Goal: Task Accomplishment & Management: Use online tool/utility

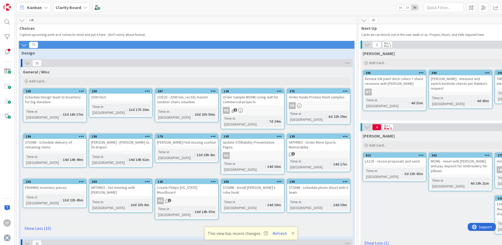
scroll to position [41, 460]
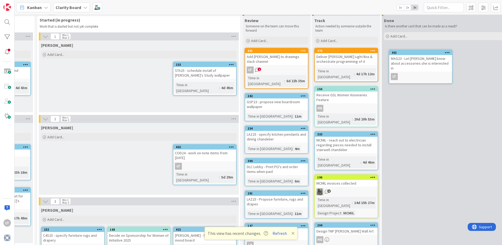
drag, startPoint x: 192, startPoint y: 122, endPoint x: 206, endPoint y: 123, distance: 13.9
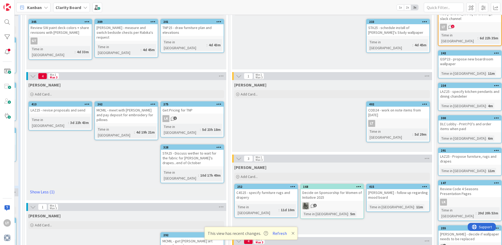
scroll to position [51, 334]
click at [279, 234] on button "Refresh" at bounding box center [280, 233] width 18 height 7
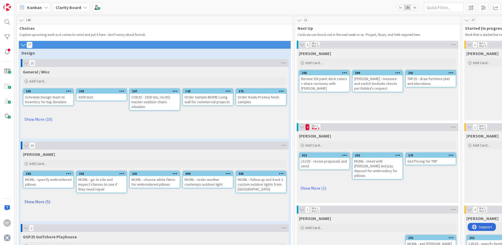
click at [36, 203] on link "Show More (5)" at bounding box center [155, 201] width 264 height 9
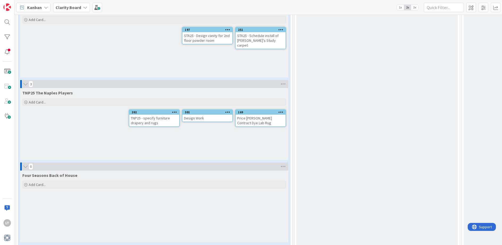
scroll to position [824, 1]
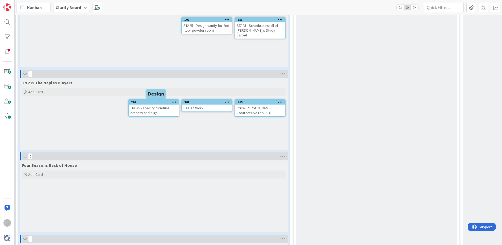
click at [148, 102] on div "202" at bounding box center [155, 102] width 48 height 4
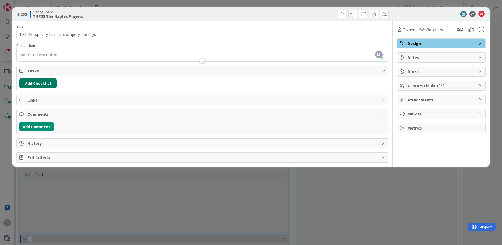
click at [39, 82] on button "Add Checklist" at bounding box center [37, 83] width 37 height 10
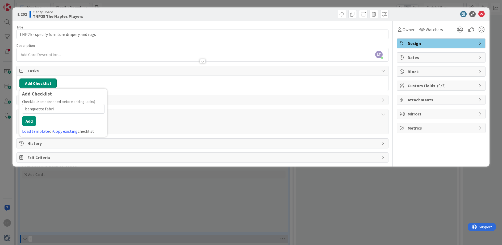
type input "banquette fabric"
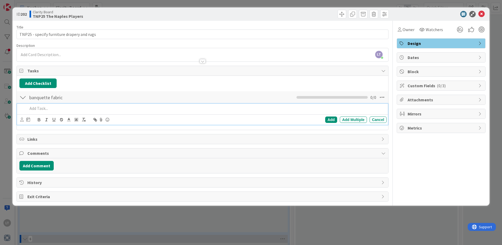
click at [22, 97] on div at bounding box center [22, 98] width 7 height 10
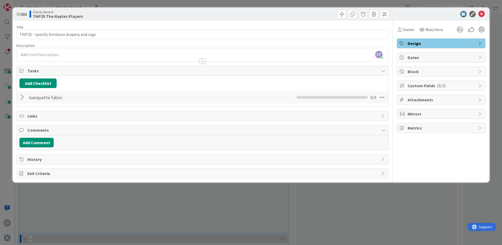
click at [21, 97] on div at bounding box center [22, 98] width 7 height 10
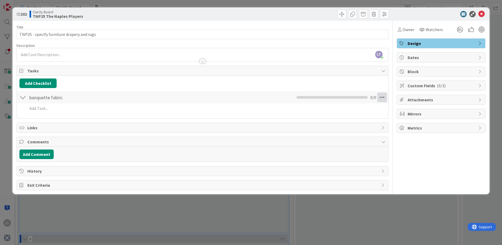
click at [383, 98] on icon at bounding box center [382, 98] width 10 height 10
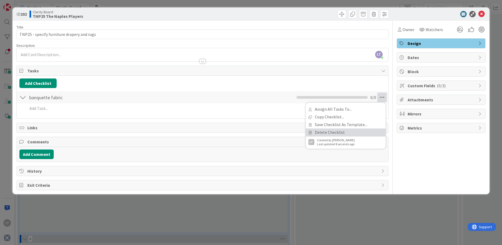
click at [321, 133] on link "Delete Checklist" at bounding box center [346, 132] width 80 height 8
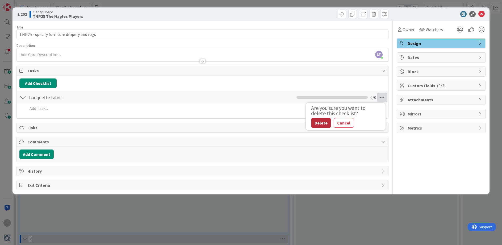
drag, startPoint x: 320, startPoint y: 124, endPoint x: 317, endPoint y: 123, distance: 2.8
click at [320, 124] on button "Delete" at bounding box center [321, 123] width 20 height 10
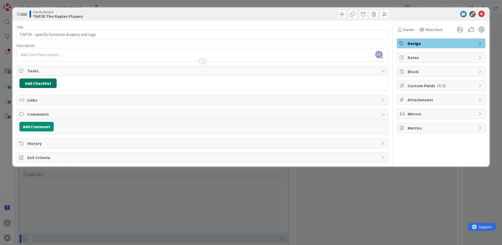
click at [41, 83] on button "Add Checklist" at bounding box center [37, 83] width 37 height 10
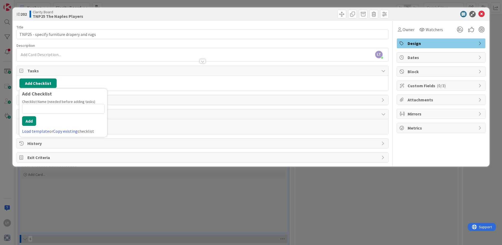
click at [49, 107] on input at bounding box center [63, 109] width 82 height 10
type input "Selections..."
drag, startPoint x: 30, startPoint y: 122, endPoint x: 33, endPoint y: 120, distance: 2.9
click at [31, 121] on button "Add" at bounding box center [29, 121] width 14 height 10
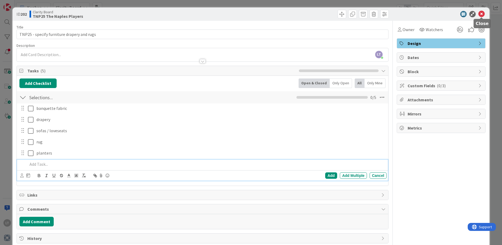
click at [479, 12] on icon at bounding box center [481, 14] width 6 height 6
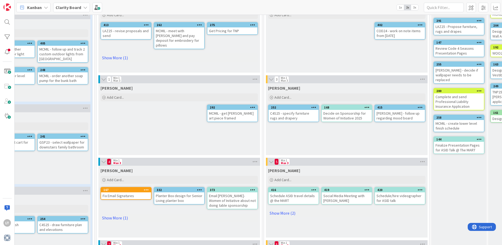
scroll to position [137, 198]
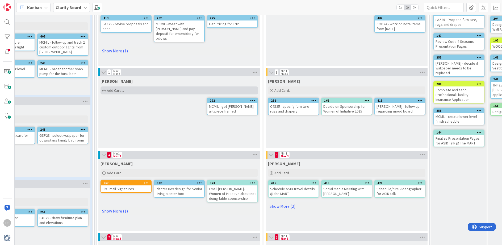
click at [136, 90] on div "Add Card..." at bounding box center [179, 90] width 157 height 8
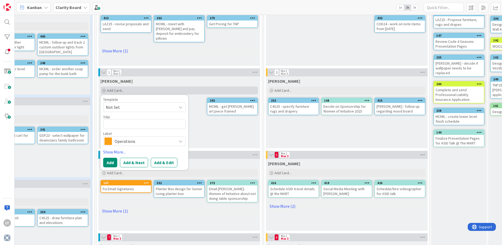
type textarea "x"
type textarea "M"
type textarea "x"
type textarea "MC"
type textarea "x"
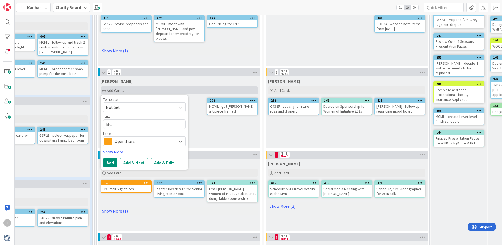
type textarea "MCM"
type textarea "x"
type textarea "MCMI"
type textarea "x"
type textarea "MCMIL"
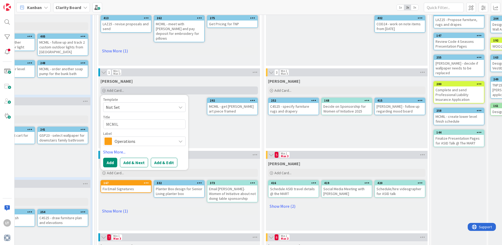
type textarea "x"
type textarea "MCMIL"
type textarea "x"
type textarea "MCMIL -"
type textarea "x"
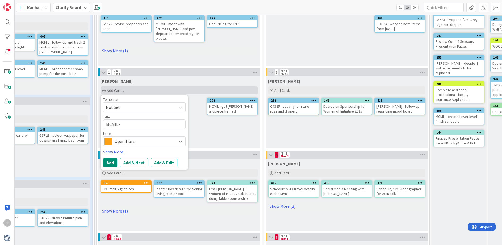
type textarea "MCMIL -"
type textarea "x"
type textarea "MCMIL - f"
type textarea "x"
type textarea "MCMIL - fo"
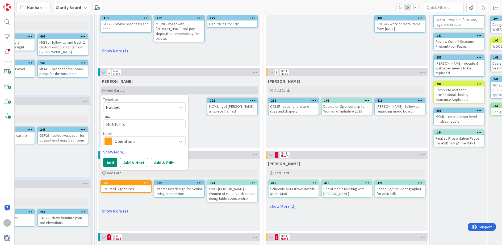
type textarea "x"
type textarea "MCMIL - fol"
type textarea "x"
type textarea "MCMIL - foll"
type textarea "x"
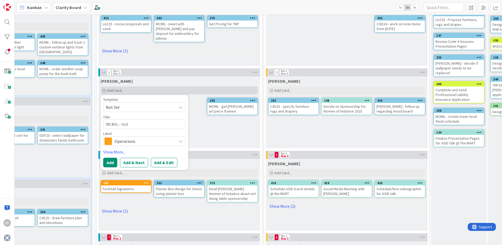
type textarea "MCMIL - follw"
type textarea "x"
type textarea "MCMIL - follwo"
type textarea "x"
type textarea "MCMIL - follwou"
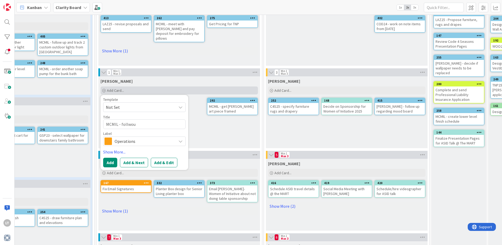
type textarea "x"
type textarea "MCMIL - follow"
type textarea "x"
type textarea "MCMIL - follow u"
type textarea "x"
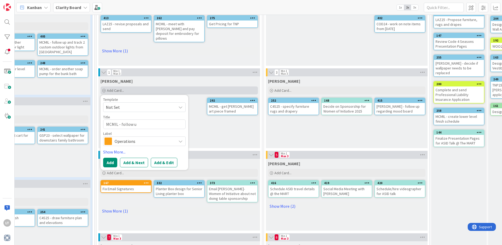
type textarea "MCMIL - follow up"
type textarea "x"
type textarea "MCMIL - follow up"
type textarea "x"
type textarea "MCMIL - follow up o"
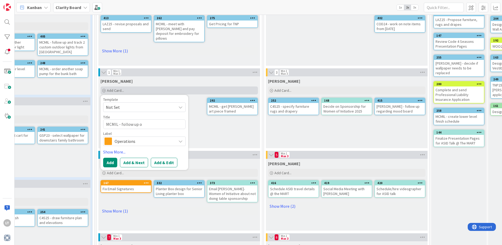
type textarea "x"
type textarea "MCMIL - follow up on"
type textarea "x"
type textarea "MCMIL - follow up on"
type textarea "x"
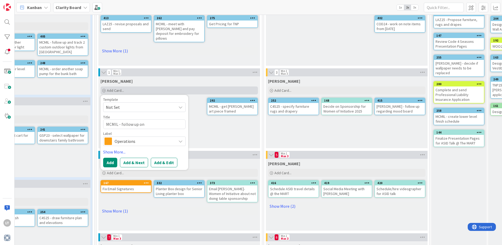
type textarea "MCMIL - follow up on o"
type textarea "x"
type textarea "MCMIL - follow up on ou"
type textarea "x"
type textarea "MCMIL - follow up on out"
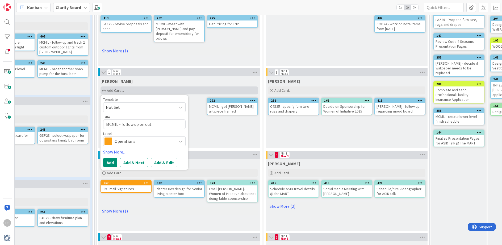
type textarea "x"
type textarea "MCMIL - follow up on outd"
type textarea "x"
type textarea "MCMIL - follow up on outdo"
type textarea "x"
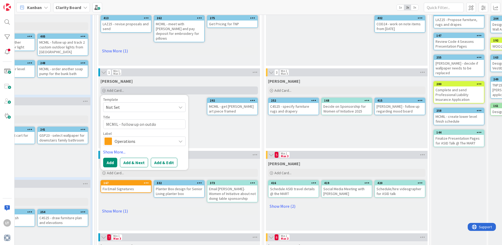
type textarea "MCMIL - follow up on outdoo"
type textarea "x"
type textarea "MCMIL - follow up on outdoor"
type textarea "x"
type textarea "MCMIL - follow up on outdoor"
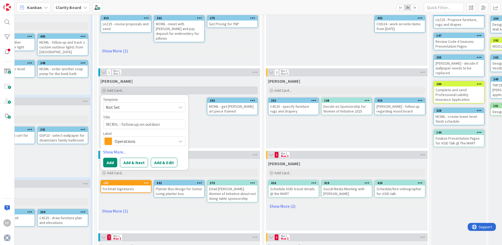
type textarea "x"
type textarea "MCMIL - follow up on outdoor a"
type textarea "x"
type textarea "MCMIL - follow up on outdoor ab"
type textarea "x"
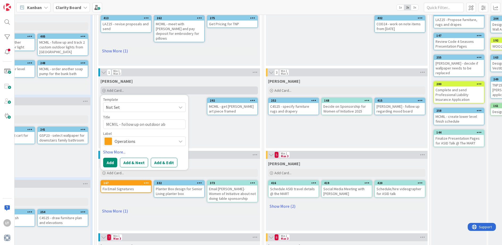
type textarea "MCMIL - follow up on outdoor a"
type textarea "x"
type textarea "MCMIL - follow up on outdoor"
type textarea "x"
type textarea "MCMIL - follow up on outdoor b"
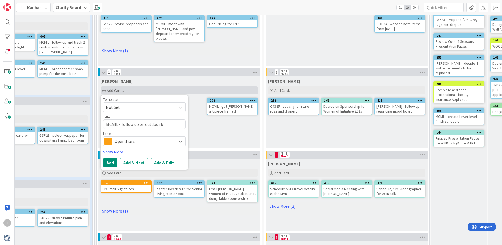
type textarea "x"
type textarea "MCMIL - follow up on outdoor"
type textarea "x"
type textarea "MCMIL - follow up on outdoor u"
type textarea "x"
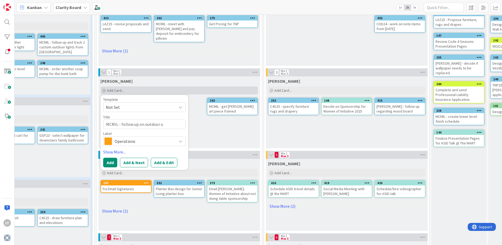
type textarea "MCMIL - follow up on outdoor up"
type textarea "x"
type textarea "MCMIL - follow up on outdoor ups"
type textarea "x"
type textarea "MCMIL - follow up on outdoor upst"
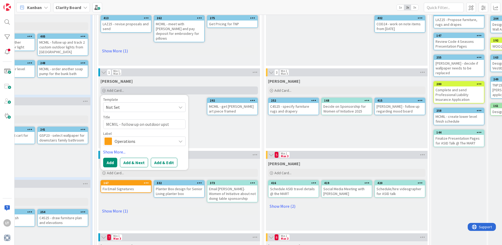
type textarea "x"
type textarea "MCMIL - follow up on outdoor upsta"
type textarea "x"
type textarea "MCMIL - follow up on outdoor upstai"
type textarea "x"
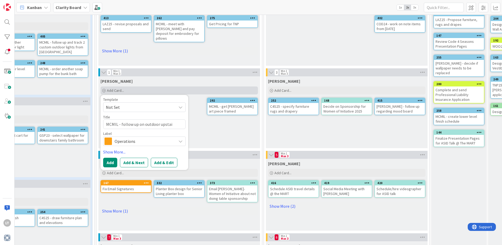
type textarea "MCMIL - follow up on outdoor upstair"
type textarea "x"
type textarea "MCMIL - follow up on outdoor upstairs"
type textarea "x"
type textarea "MCMIL - follow up on outdoor upstairs"
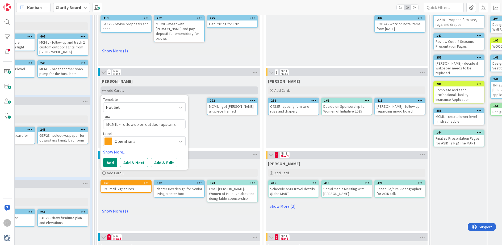
type textarea "x"
type textarea "MCMIL - follow up on outdoor upstairs b"
type textarea "x"
type textarea "MCMIL - follow up on outdoor upstairs ba"
type textarea "x"
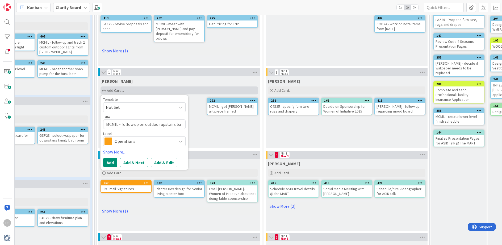
type textarea "MCMIL - follow up on outdoor upstairs bal"
type textarea "x"
type textarea "MCMIL - follow up on outdoor upstairs balc"
type textarea "x"
type textarea "MCMIL - follow up on outdoor upstairs balco"
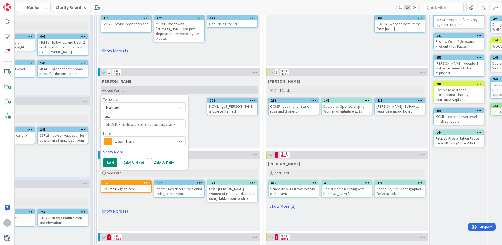
type textarea "x"
type textarea "MCMIL - follow up on outdoor upstairs balcon"
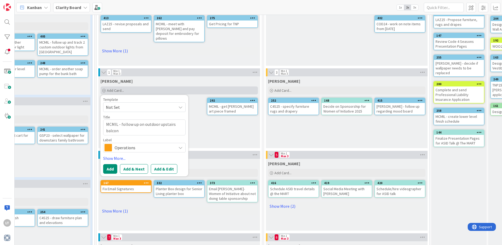
type textarea "x"
type textarea "MCMIL - follow up on outdoor upstairs balcony"
type textarea "x"
type textarea "MCMIL - follow up on outdoor upstairs balcony"
type textarea "x"
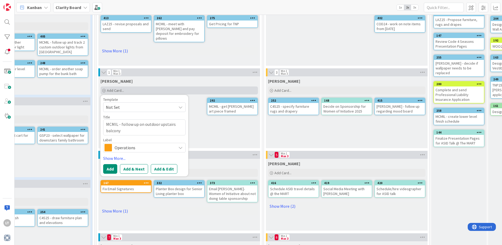
type textarea "MCMIL - follow up on outdoor upstairs balcony f"
type textarea "x"
type textarea "MCMIL - follow up on outdoor upstairs balcony fu"
type textarea "x"
type textarea "MCMIL - follow up on outdoor upstairs balcony fur"
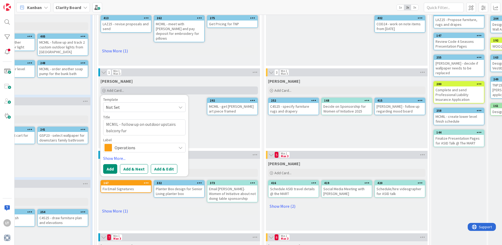
type textarea "x"
type textarea "MCMIL - follow up on outdoor upstairs balcony furn"
type textarea "x"
type textarea "MCMIL - follow up on outdoor upstairs balcony furnt"
type textarea "x"
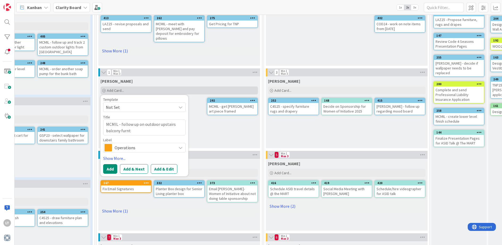
type textarea "MCMIL - follow up on outdoor upstairs balcony furnti"
type textarea "x"
type textarea "MCMIL - follow up on outdoor upstairs balcony furnt"
type textarea "x"
type textarea "MCMIL - follow up on outdoor upstairs balcony furnti"
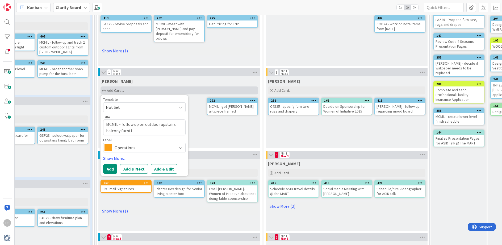
type textarea "x"
type textarea "MCMIL - follow up on outdoor upstairs balcony furnt"
type textarea "x"
type textarea "MCMIL - follow up on outdoor upstairs balcony furn"
type textarea "x"
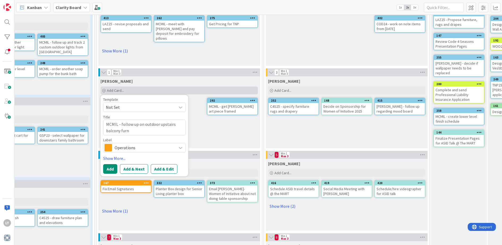
type textarea "MCMIL - follow up on outdoor upstairs balcony furni"
type textarea "x"
type textarea "MCMIL - follow up on outdoor upstairs balcony furnir"
type textarea "x"
type textarea "MCMIL - follow up on outdoor upstairs balcony furnirt"
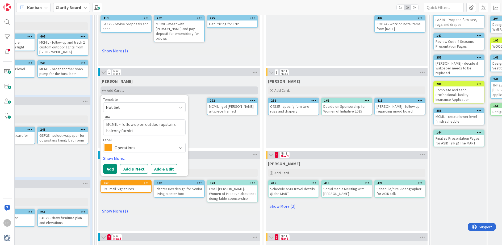
type textarea "x"
type textarea "MCMIL - follow up on outdoor upstairs balcony furnir"
type textarea "x"
type textarea "MCMIL - follow up on outdoor upstairs balcony furni"
type textarea "x"
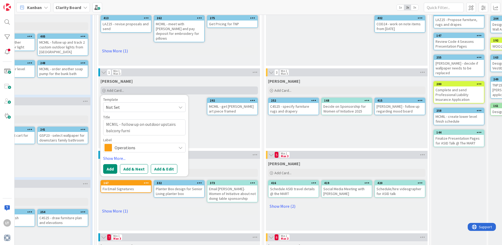
type textarea "MCMIL - follow up on outdoor upstairs balcony furnit"
type textarea "x"
type textarea "MCMIL - follow up on outdoor upstairs balcony furnitu"
type textarea "x"
type textarea "MCMIL - follow up on outdoor upstairs balcony furnituy"
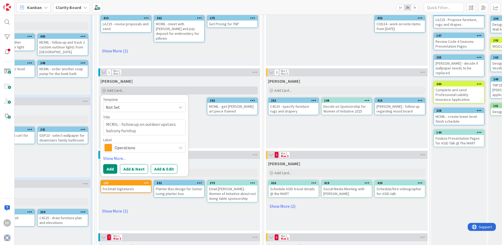
type textarea "x"
type textarea "MCMIL - follow up on outdoor upstairs balcony furnituyr"
type textarea "x"
type textarea "MCMIL - follow up on outdoor upstairs balcony furnituy"
type textarea "x"
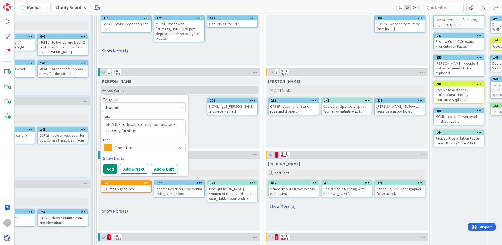
type textarea "MCMIL - follow up on outdoor upstairs balcony furnitu"
type textarea "x"
type textarea "MCMIL - follow up on outdoor upstairs balcony furnit"
type textarea "x"
type textarea "MCMIL - follow up on outdoor upstairs balcony furnitu"
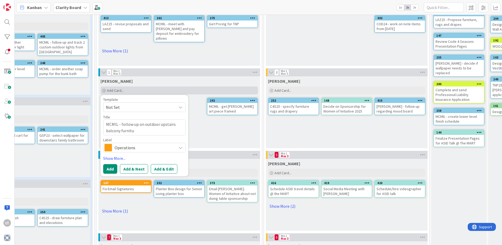
type textarea "x"
type textarea "MCMIL - follow up on outdoor upstairs balcony furnitur"
type textarea "x"
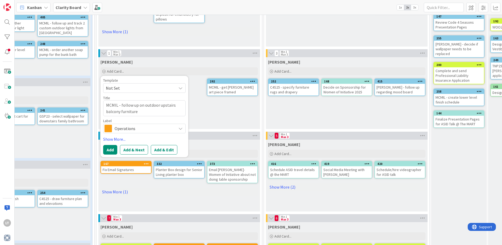
type textarea "MCMIL - follow up on outdoor upstairs balcony furniture"
click at [181, 129] on icon at bounding box center [180, 128] width 4 height 4
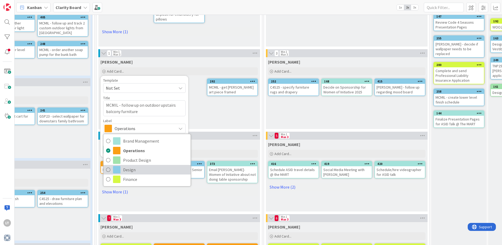
click at [125, 167] on span "Design" at bounding box center [155, 170] width 65 height 8
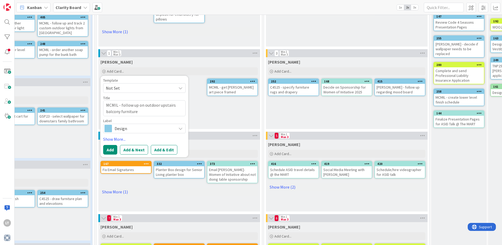
click at [103, 148] on div "Template Not Set Title 55 / 128 MCMIL - follow up on outdoor upstairs balcony f…" at bounding box center [145, 116] width 88 height 81
click at [110, 149] on button "Add" at bounding box center [110, 150] width 14 height 10
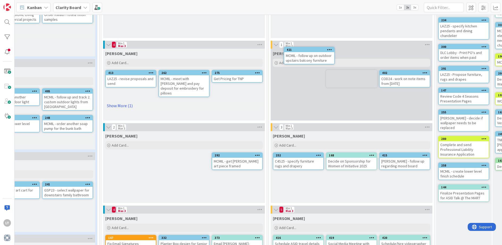
scroll to position [62, 194]
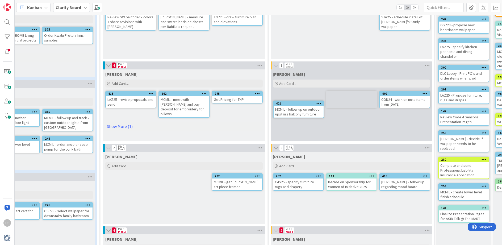
drag, startPoint x: 238, startPoint y: 129, endPoint x: 252, endPoint y: 114, distance: 20.9
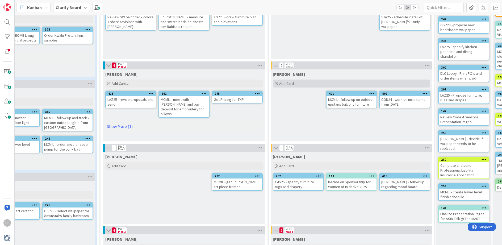
click at [309, 84] on div "Add Card..." at bounding box center [351, 84] width 157 height 8
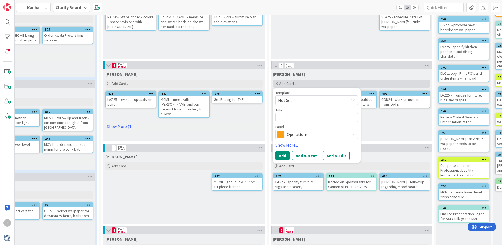
type textarea "x"
type textarea "f"
type textarea "x"
type textarea "fo"
type textarea "x"
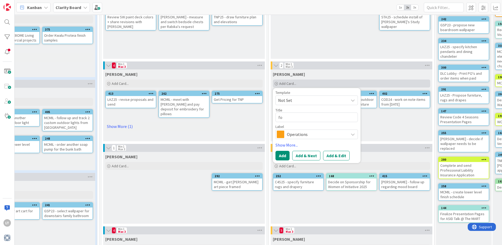
type textarea "fol"
type textarea "x"
type textarea "foll"
type textarea "x"
type textarea "fol"
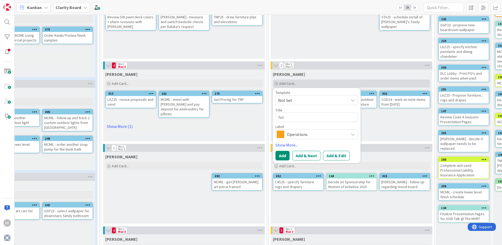
type textarea "x"
type textarea "fo"
type textarea "x"
type textarea "f"
type textarea "x"
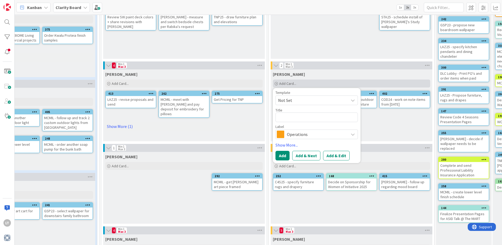
type textarea "M"
type textarea "x"
type textarea "MC"
type textarea "x"
type textarea "MCM"
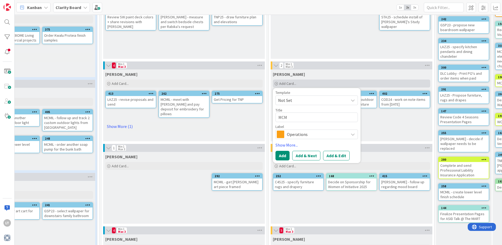
type textarea "x"
type textarea "MCMI"
type textarea "x"
type textarea "MCMIL"
type textarea "x"
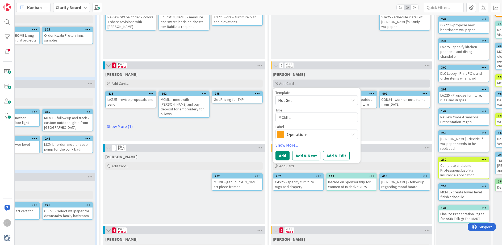
type textarea "MCMIL"
type textarea "x"
type textarea "MCMIL -"
type textarea "x"
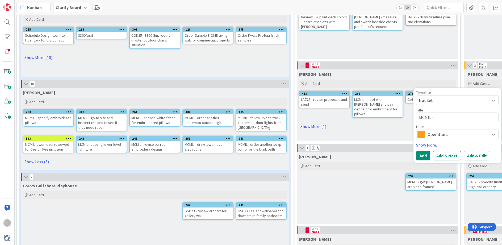
scroll to position [62, 0]
type textarea "MCMIL -"
click at [41, 163] on link "Show Less (5)" at bounding box center [155, 161] width 264 height 9
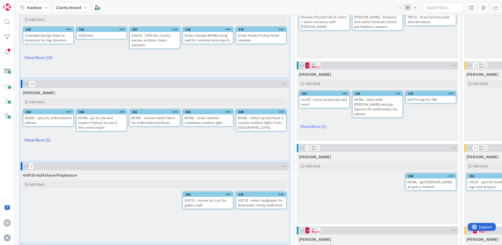
click at [35, 139] on link "Show More (5)" at bounding box center [155, 140] width 264 height 9
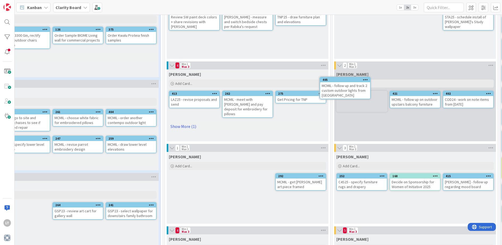
scroll to position [60, 130]
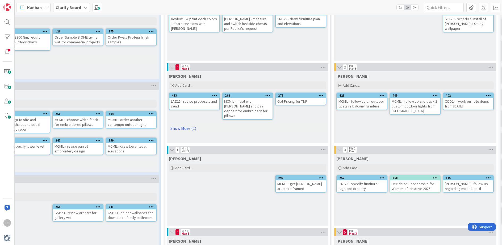
type textarea "x"
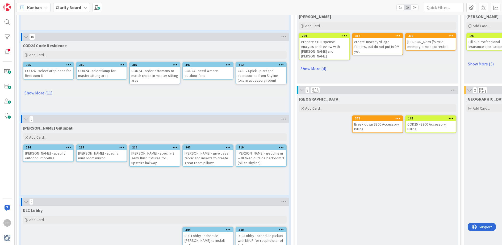
scroll to position [368, 0]
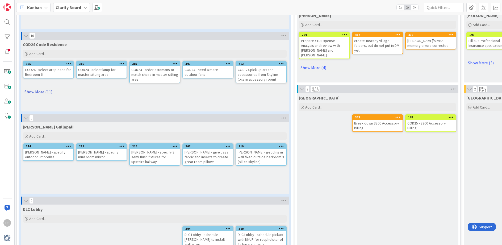
click at [44, 91] on link "Show More (11)" at bounding box center [155, 91] width 264 height 9
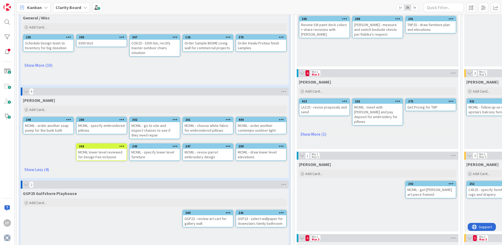
scroll to position [53, 0]
